Goal: Task Accomplishment & Management: Manage account settings

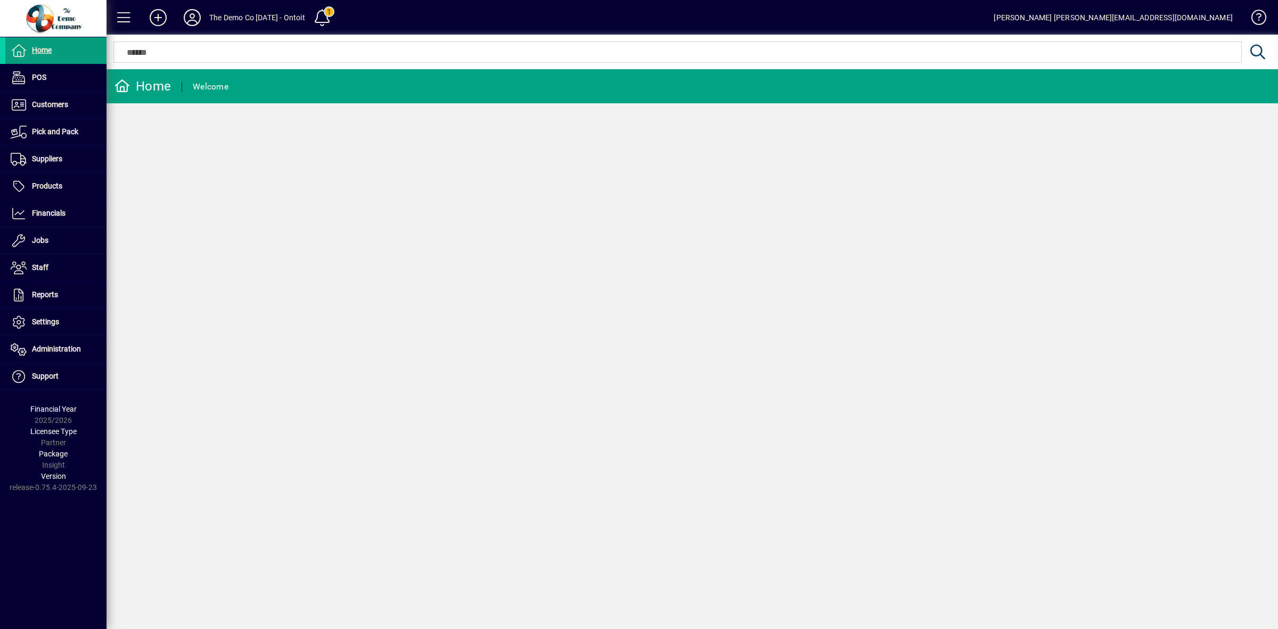
click at [188, 14] on icon at bounding box center [192, 17] width 21 height 17
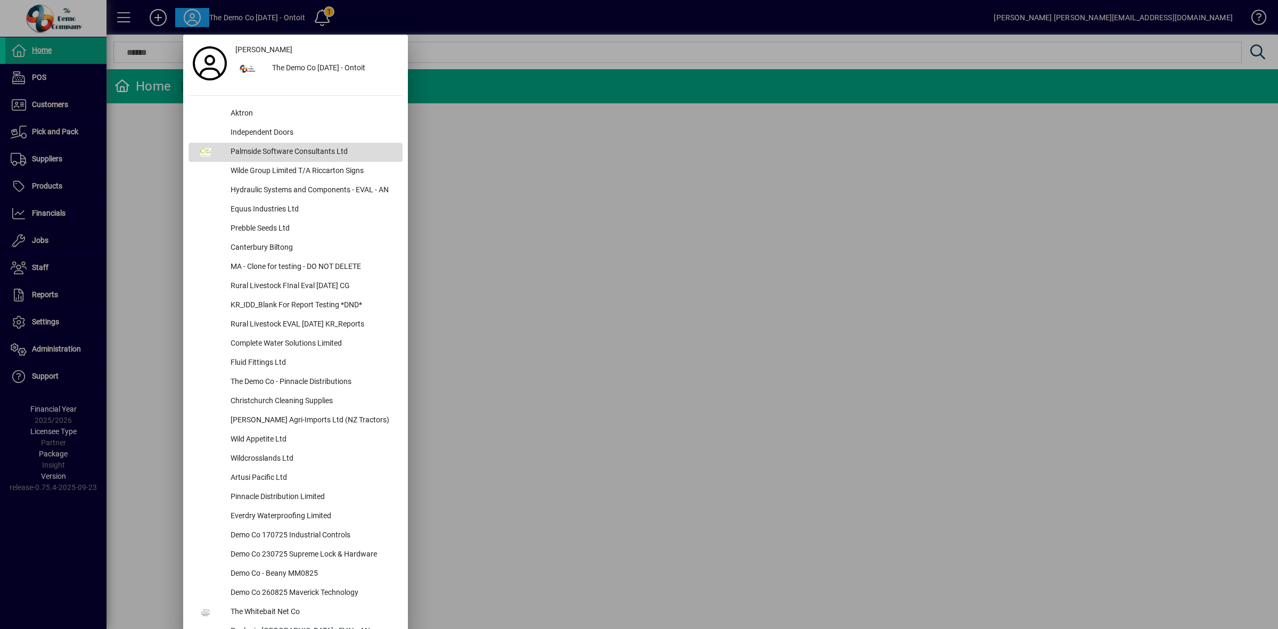
click at [254, 151] on div "Palmside Software Consultants Ltd" at bounding box center [312, 152] width 180 height 19
